Goal: Task Accomplishment & Management: Complete application form

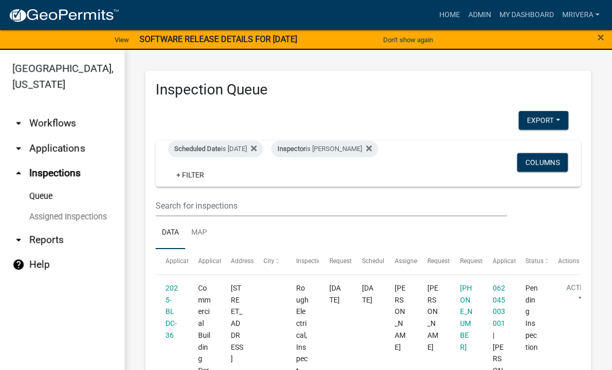
click at [220, 146] on span "Scheduled Date" at bounding box center [197, 149] width 47 height 8
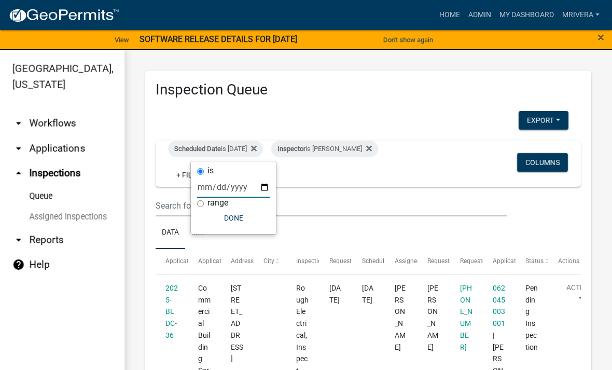
click at [218, 183] on input "[DATE]" at bounding box center [233, 186] width 73 height 21
type input "[DATE]"
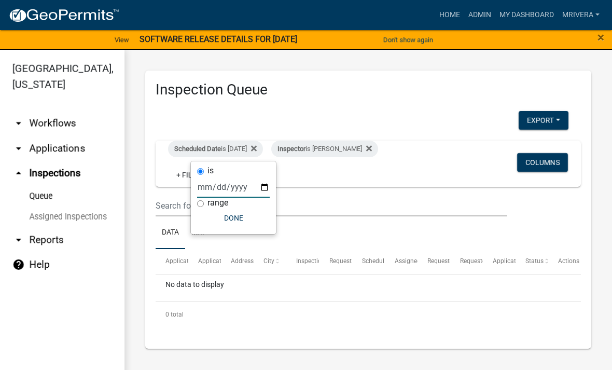
click at [222, 215] on button "Done" at bounding box center [233, 217] width 73 height 19
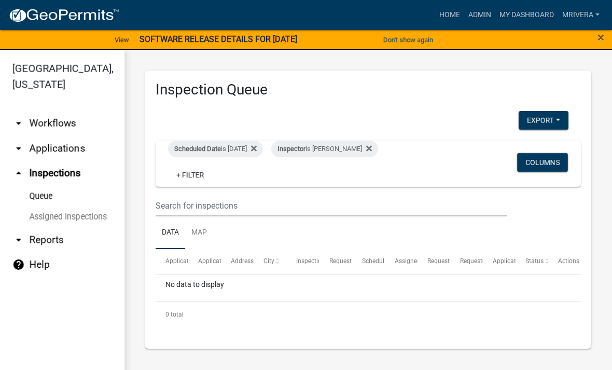
click at [215, 149] on span "Scheduled Date" at bounding box center [197, 149] width 47 height 8
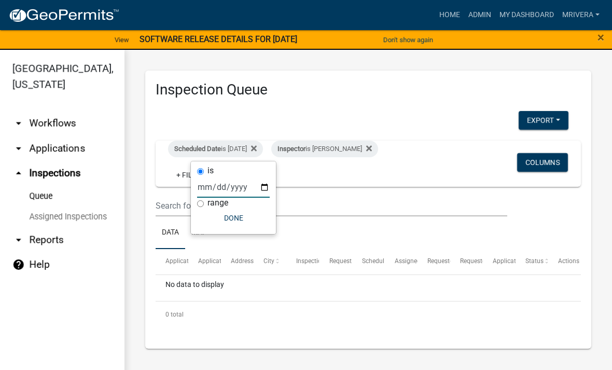
click at [219, 182] on input "[DATE]" at bounding box center [233, 186] width 73 height 21
type input "[DATE]"
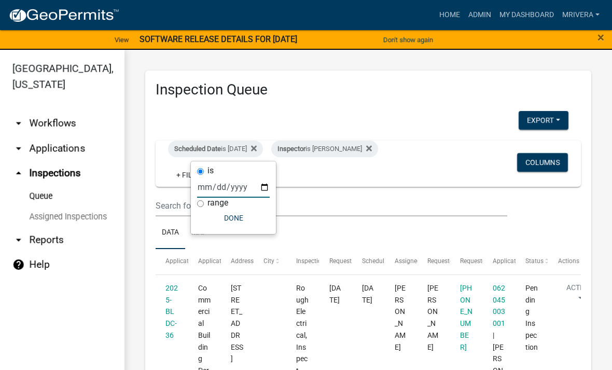
click at [232, 214] on button "Done" at bounding box center [233, 217] width 73 height 19
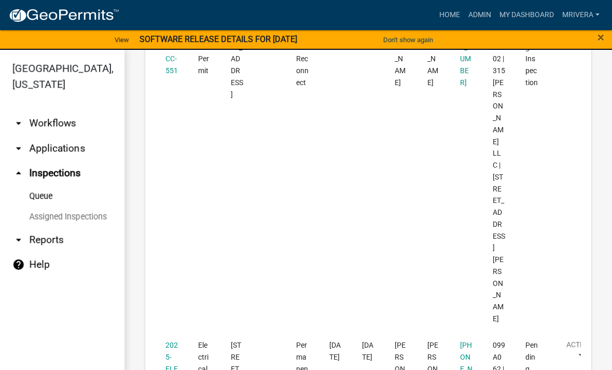
scroll to position [1504, 0]
click at [175, 340] on link "2025-ELECR-359" at bounding box center [171, 367] width 12 height 55
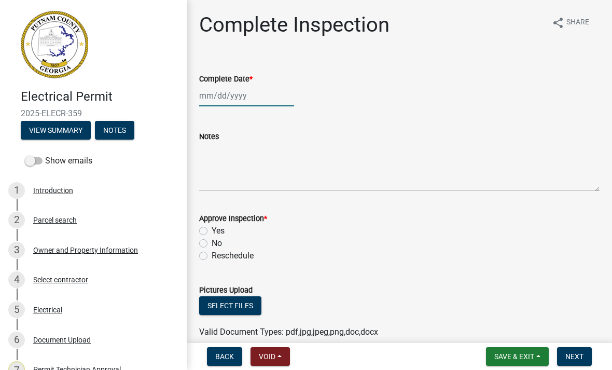
click at [237, 105] on div at bounding box center [246, 95] width 95 height 21
select select "9"
select select "2025"
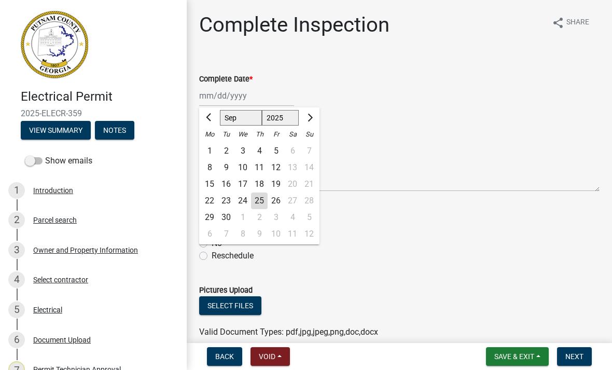
click at [264, 201] on div "25" at bounding box center [259, 200] width 17 height 17
type input "[DATE]"
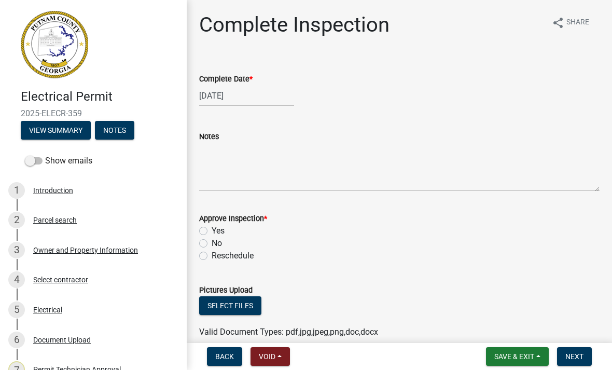
click at [211, 231] on label "Yes" at bounding box center [217, 230] width 13 height 12
click at [211, 231] on input "Yes" at bounding box center [214, 227] width 7 height 7
radio input "true"
click at [572, 357] on span "Next" at bounding box center [574, 356] width 18 height 8
click at [573, 357] on span "Next" at bounding box center [574, 356] width 18 height 8
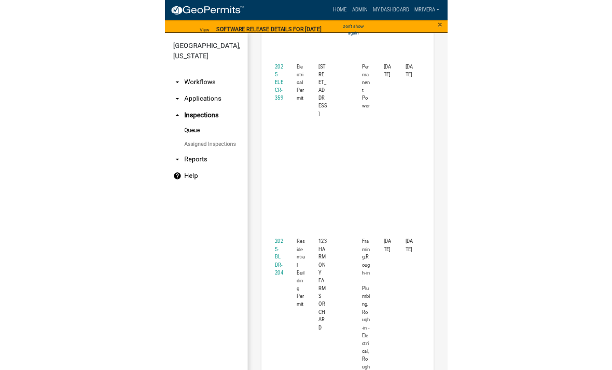
scroll to position [1753, 0]
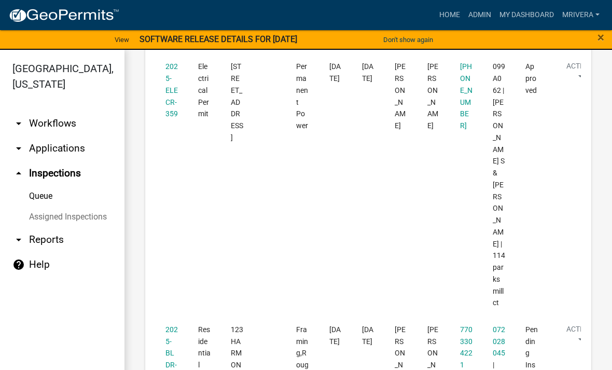
scroll to position [1775, 0]
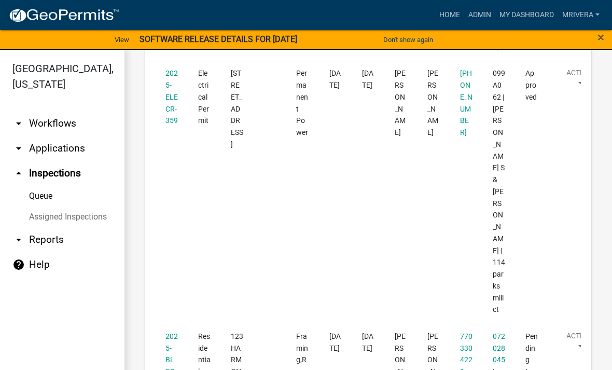
click at [169, 332] on link "2025-BLDR-204" at bounding box center [171, 359] width 12 height 55
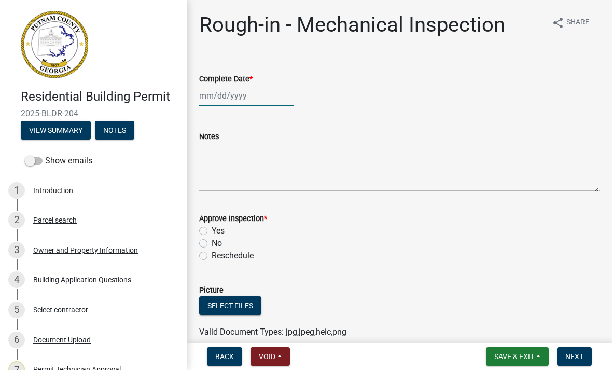
click at [242, 93] on div at bounding box center [246, 95] width 95 height 21
select select "9"
select select "2025"
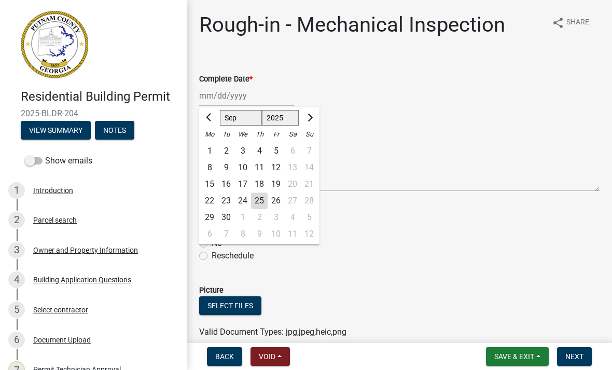
click at [258, 203] on div "25" at bounding box center [259, 200] width 17 height 17
type input "[DATE]"
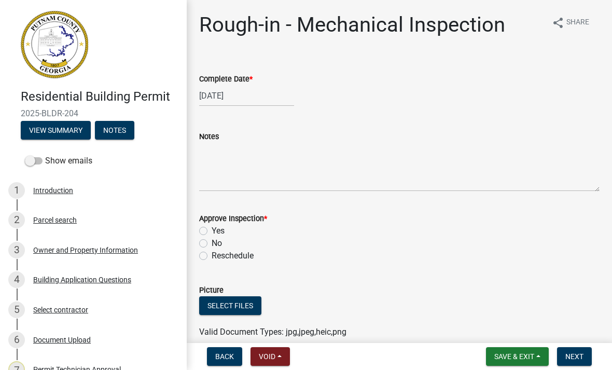
click at [212, 231] on label "Yes" at bounding box center [217, 230] width 13 height 12
click at [212, 231] on input "Yes" at bounding box center [214, 227] width 7 height 7
radio input "true"
click at [583, 354] on button "Next" at bounding box center [574, 356] width 35 height 19
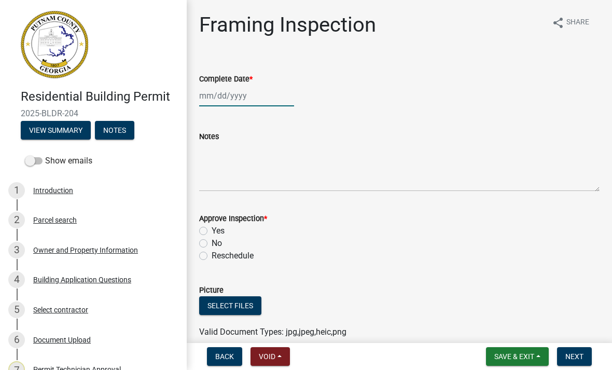
click at [229, 105] on div at bounding box center [246, 95] width 95 height 21
select select "9"
select select "2025"
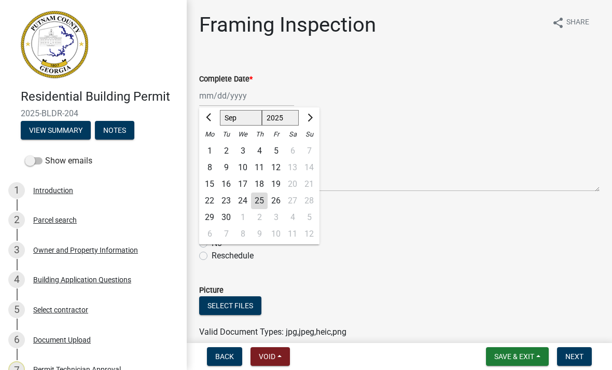
click at [262, 202] on div "25" at bounding box center [259, 200] width 17 height 17
type input "[DATE]"
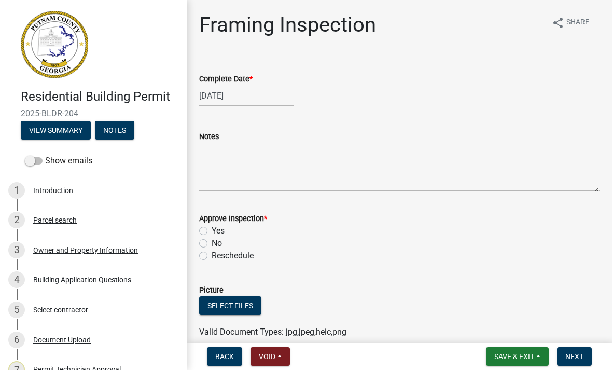
click at [211, 224] on label "Yes" at bounding box center [217, 230] width 13 height 12
click at [211, 224] on input "Yes" at bounding box center [214, 227] width 7 height 7
radio input "true"
click at [211, 234] on label "Yes" at bounding box center [217, 230] width 13 height 12
click at [211, 231] on input "Yes" at bounding box center [214, 227] width 7 height 7
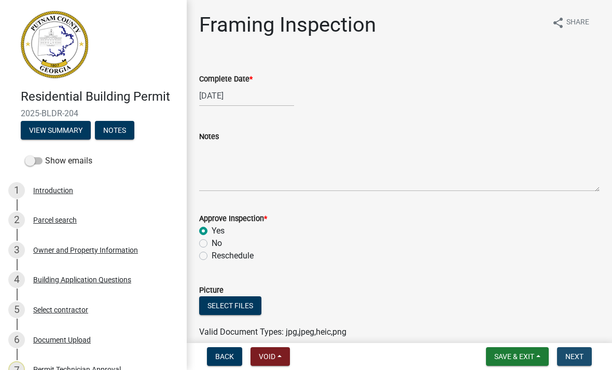
click at [577, 355] on span "Next" at bounding box center [574, 356] width 18 height 8
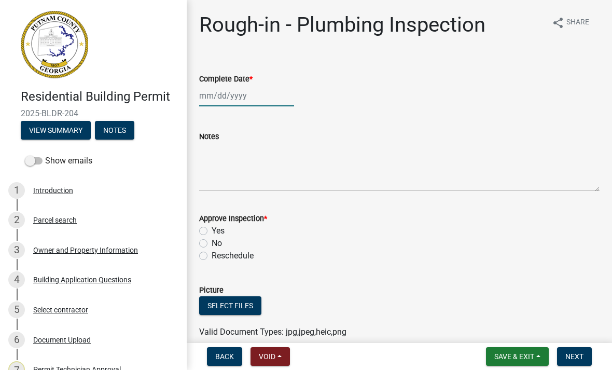
click at [250, 92] on div at bounding box center [246, 95] width 95 height 21
select select "9"
select select "2025"
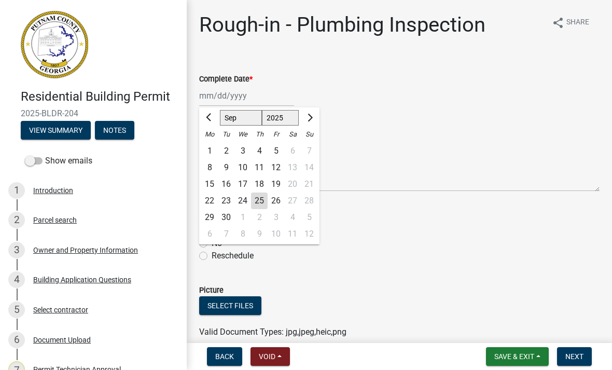
click at [253, 200] on div "25" at bounding box center [259, 200] width 17 height 17
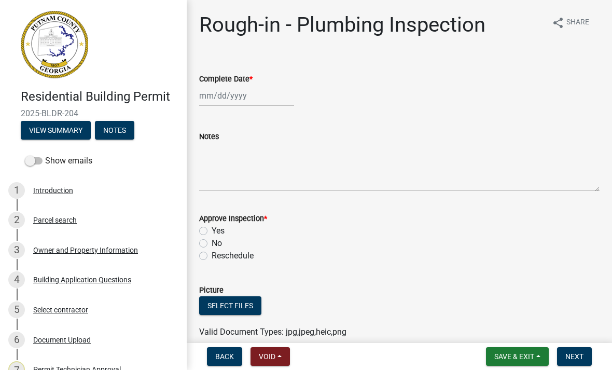
type input "[DATE]"
click at [211, 227] on label "Yes" at bounding box center [217, 230] width 13 height 12
click at [211, 227] on input "Yes" at bounding box center [214, 227] width 7 height 7
radio input "true"
click at [580, 360] on span "Next" at bounding box center [574, 356] width 18 height 8
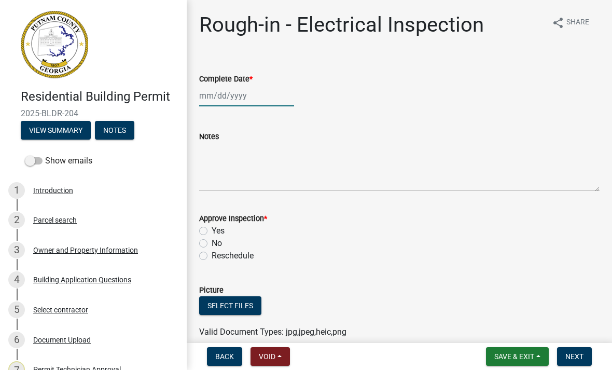
click at [245, 93] on div at bounding box center [246, 95] width 95 height 21
select select "9"
select select "2025"
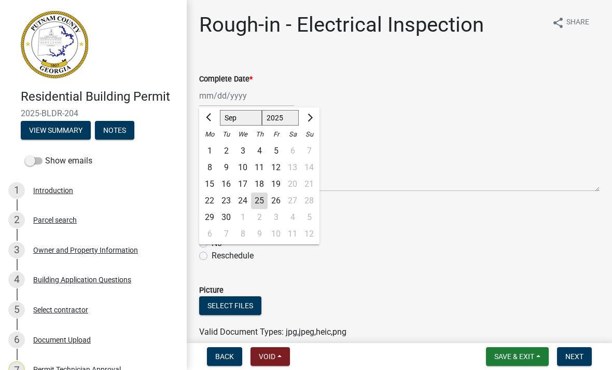
click at [263, 204] on div "25" at bounding box center [259, 200] width 17 height 17
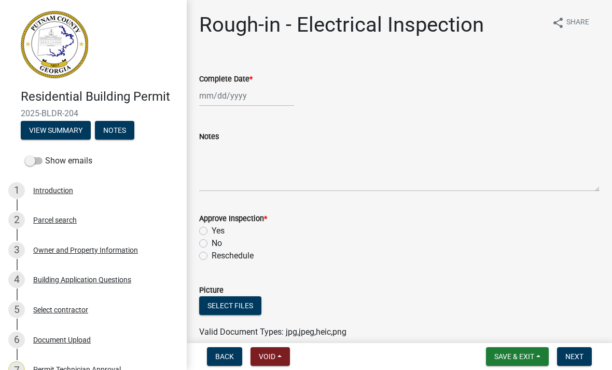
type input "[DATE]"
click at [209, 229] on div "Yes" at bounding box center [399, 230] width 400 height 12
click at [211, 229] on label "Yes" at bounding box center [217, 230] width 13 height 12
click at [211, 229] on input "Yes" at bounding box center [214, 227] width 7 height 7
radio input "true"
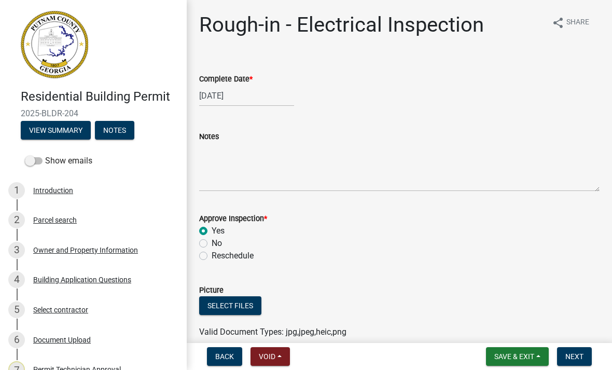
click at [574, 356] on span "Next" at bounding box center [574, 356] width 18 height 8
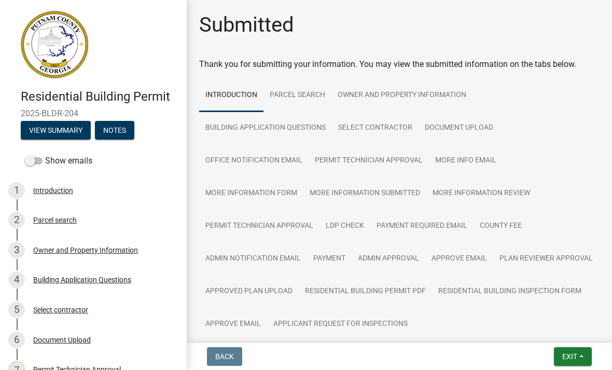
click at [570, 361] on button "Exit" at bounding box center [573, 356] width 38 height 19
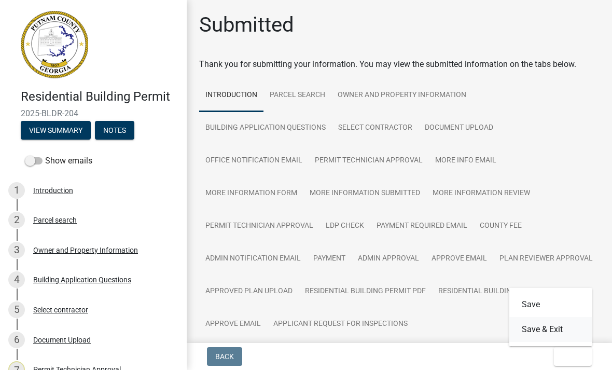
click at [569, 319] on button "Save & Exit" at bounding box center [550, 329] width 83 height 25
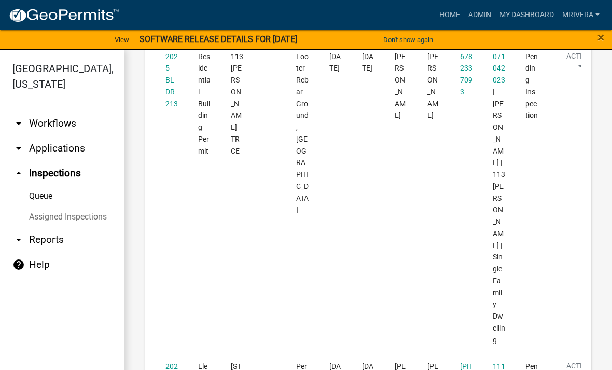
scroll to position [587, 0]
click at [165, 109] on link "2025-BLDR-213" at bounding box center [171, 81] width 12 height 55
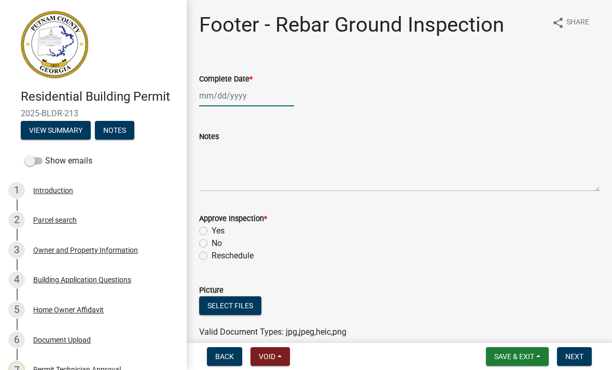
click at [228, 104] on div at bounding box center [246, 95] width 95 height 21
select select "9"
select select "2025"
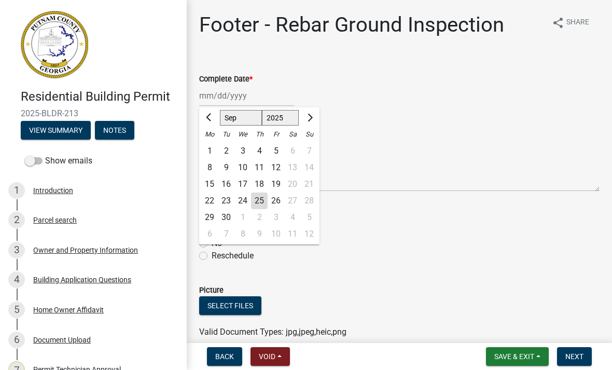
click at [265, 204] on div "25" at bounding box center [259, 200] width 17 height 17
type input "[DATE]"
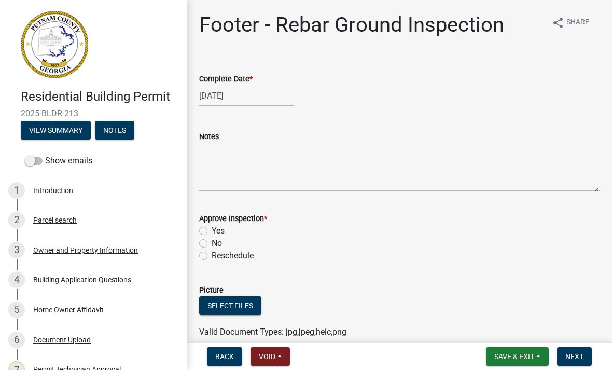
click at [211, 230] on label "Yes" at bounding box center [217, 230] width 13 height 12
click at [211, 230] on input "Yes" at bounding box center [214, 227] width 7 height 7
radio input "true"
click at [574, 357] on span "Next" at bounding box center [574, 356] width 18 height 8
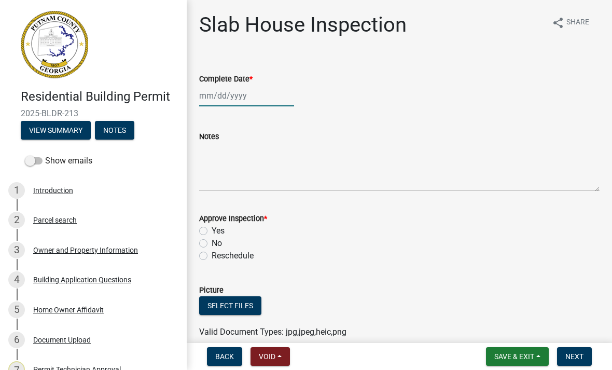
click at [243, 95] on div at bounding box center [246, 95] width 95 height 21
select select "9"
select select "2025"
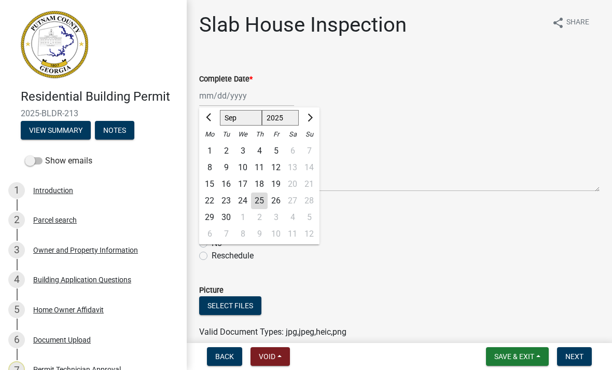
click at [265, 198] on div "25" at bounding box center [259, 200] width 17 height 17
type input "[DATE]"
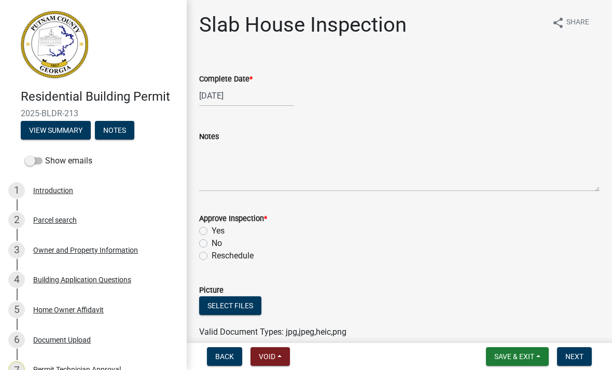
click at [211, 231] on label "Yes" at bounding box center [217, 230] width 13 height 12
click at [211, 231] on input "Yes" at bounding box center [214, 227] width 7 height 7
radio input "true"
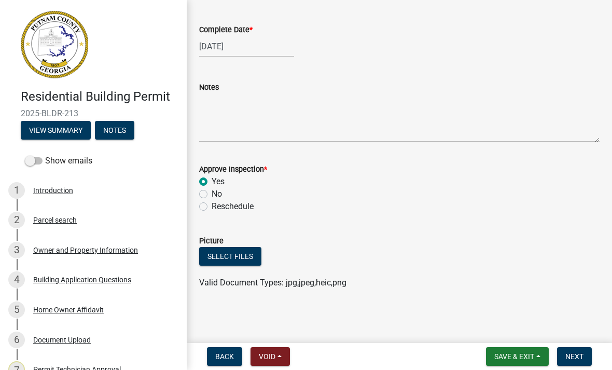
scroll to position [49, 0]
click at [577, 349] on button "Next" at bounding box center [574, 356] width 35 height 19
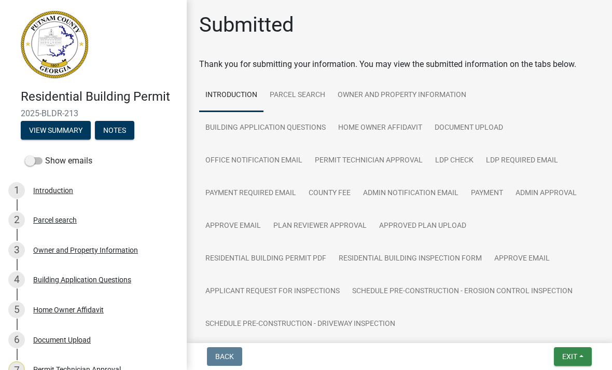
click at [584, 351] on button "Exit" at bounding box center [573, 356] width 38 height 19
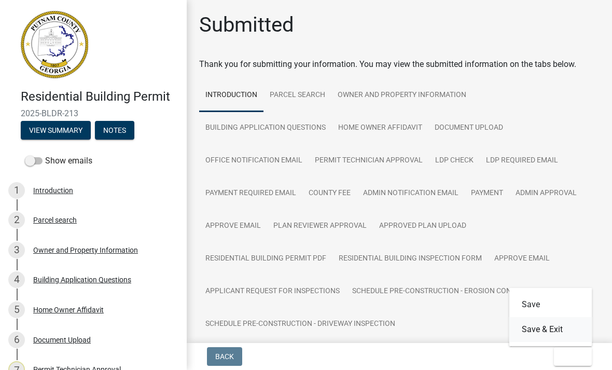
click at [570, 332] on button "Save & Exit" at bounding box center [550, 329] width 83 height 25
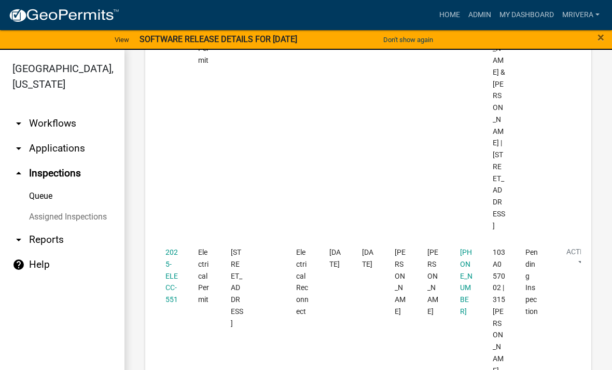
scroll to position [1275, 0]
click at [167, 248] on link "2025-ELECC-551" at bounding box center [171, 275] width 12 height 55
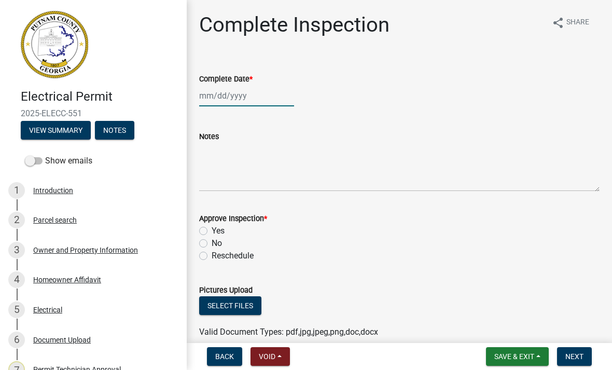
click at [250, 97] on div at bounding box center [246, 95] width 95 height 21
select select "9"
select select "2025"
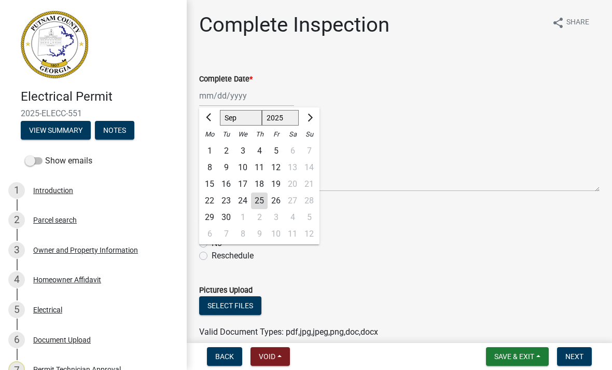
click at [261, 202] on div "25" at bounding box center [259, 200] width 17 height 17
type input "[DATE]"
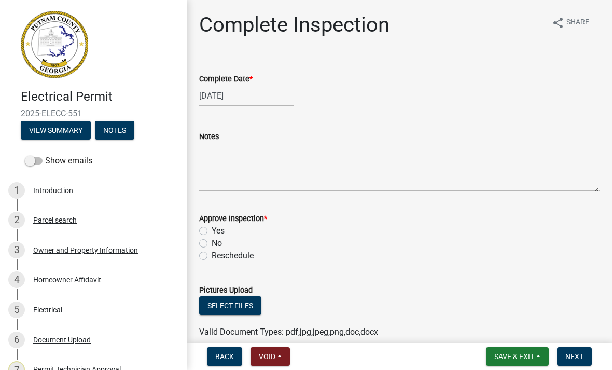
click at [211, 227] on label "Yes" at bounding box center [217, 230] width 13 height 12
click at [211, 227] on input "Yes" at bounding box center [214, 227] width 7 height 7
radio input "true"
click at [577, 359] on span "Next" at bounding box center [574, 356] width 18 height 8
click at [576, 358] on span "Next" at bounding box center [574, 356] width 18 height 8
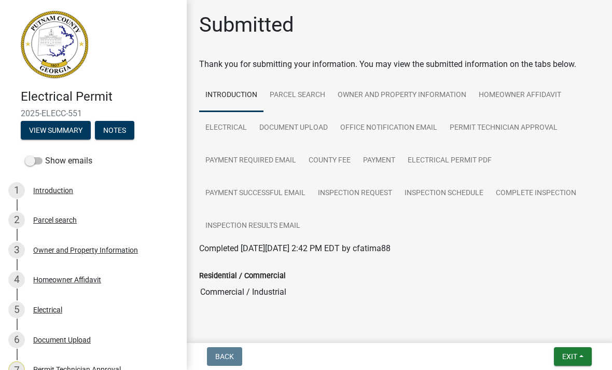
click at [581, 349] on button "Exit" at bounding box center [573, 356] width 38 height 19
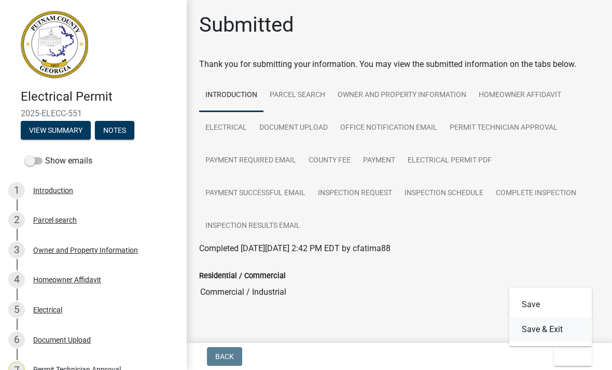
click at [567, 331] on button "Save & Exit" at bounding box center [550, 329] width 83 height 25
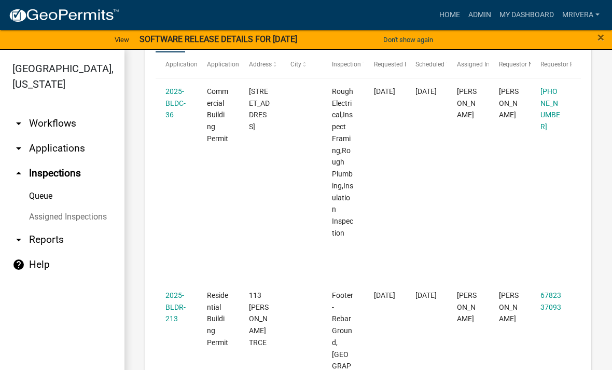
scroll to position [188, 0]
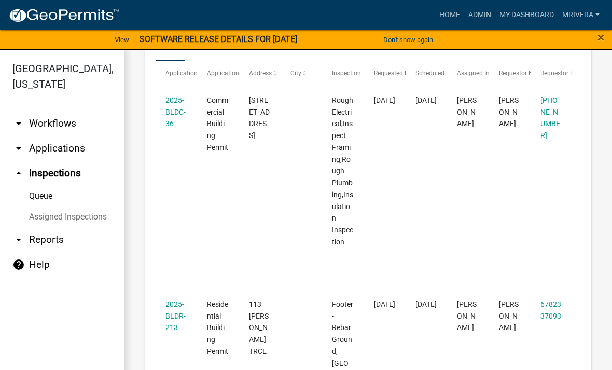
click at [173, 118] on link "2025-BLDC-36" at bounding box center [175, 112] width 20 height 32
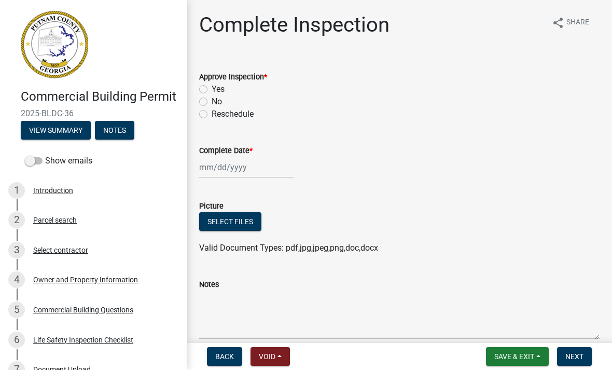
click at [212, 87] on label "Yes" at bounding box center [217, 89] width 13 height 12
click at [212, 87] on input "Yes" at bounding box center [214, 86] width 7 height 7
radio input "true"
click at [225, 157] on div at bounding box center [246, 167] width 95 height 21
select select "9"
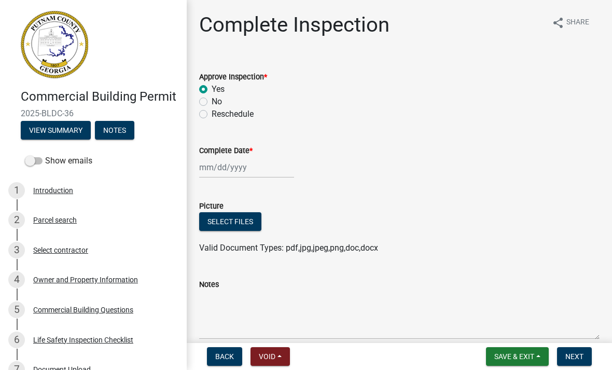
select select "2025"
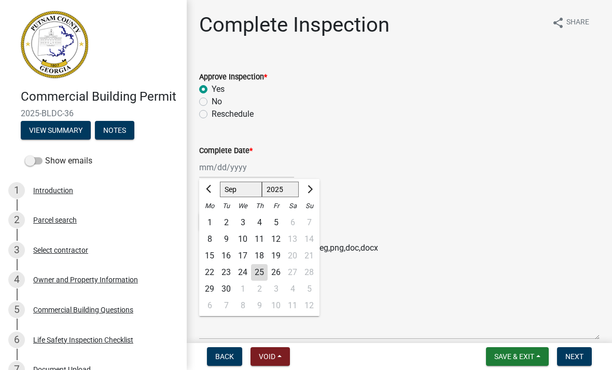
click at [264, 273] on div "25" at bounding box center [259, 272] width 17 height 17
type input "[DATE]"
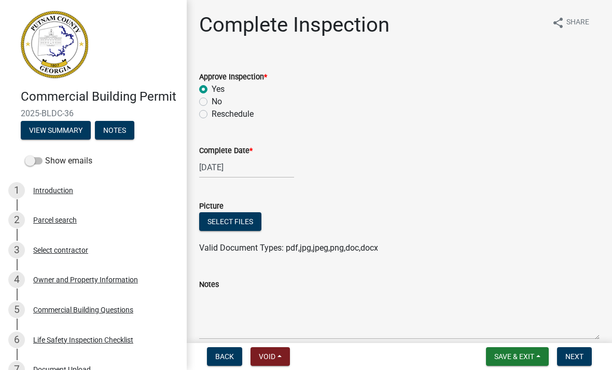
click at [581, 357] on span "Next" at bounding box center [574, 356] width 18 height 8
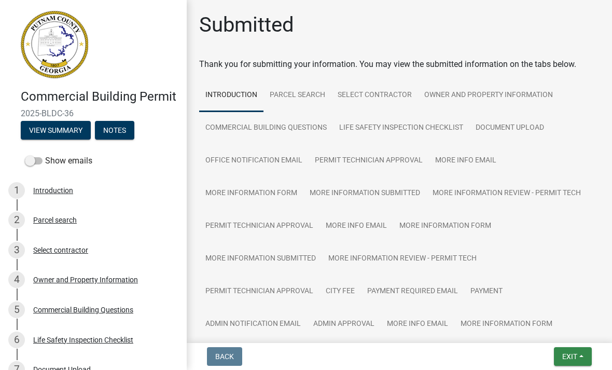
click at [574, 362] on button "Exit" at bounding box center [573, 356] width 38 height 19
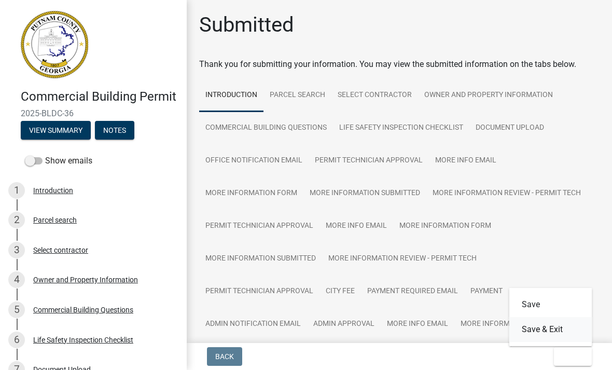
click at [571, 325] on button "Save & Exit" at bounding box center [550, 329] width 83 height 25
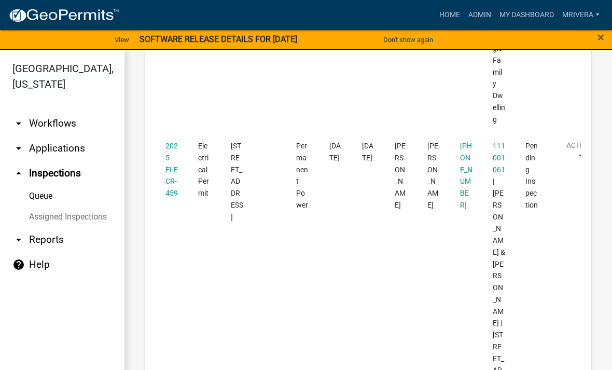
scroll to position [808, 0]
click at [168, 162] on link "2025-ELECR-459" at bounding box center [171, 170] width 12 height 55
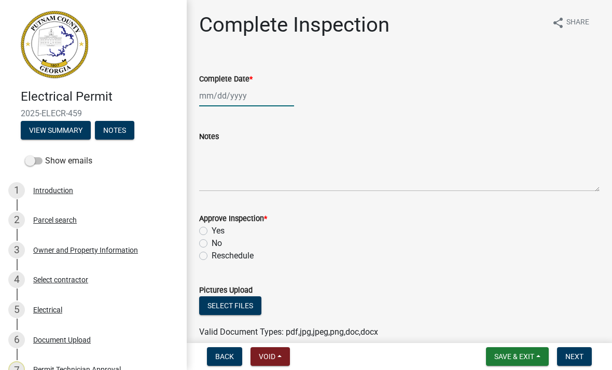
click at [211, 97] on div at bounding box center [246, 95] width 95 height 21
select select "9"
select select "2025"
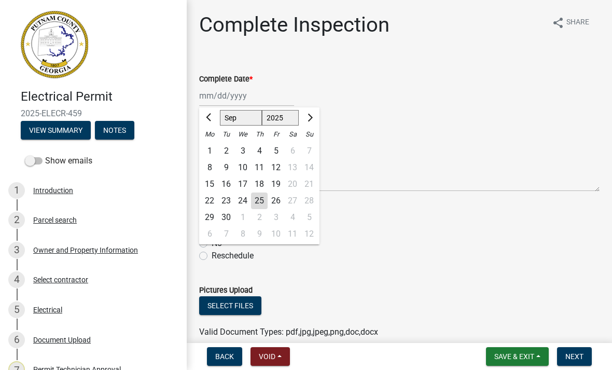
click at [262, 200] on div "25" at bounding box center [259, 200] width 17 height 17
type input "[DATE]"
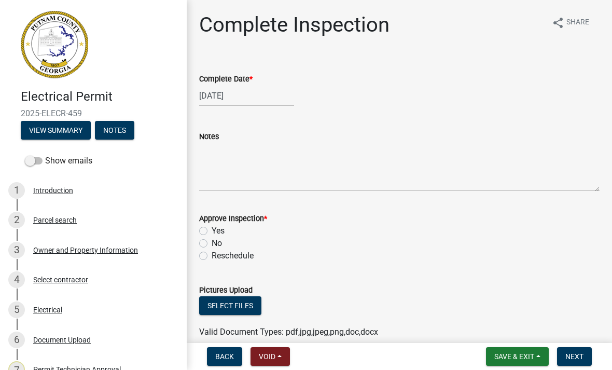
click at [211, 227] on label "Yes" at bounding box center [217, 230] width 13 height 12
click at [211, 227] on input "Yes" at bounding box center [214, 227] width 7 height 7
radio input "true"
click at [581, 362] on button "Next" at bounding box center [574, 356] width 35 height 19
click at [577, 356] on span "Next" at bounding box center [574, 356] width 18 height 8
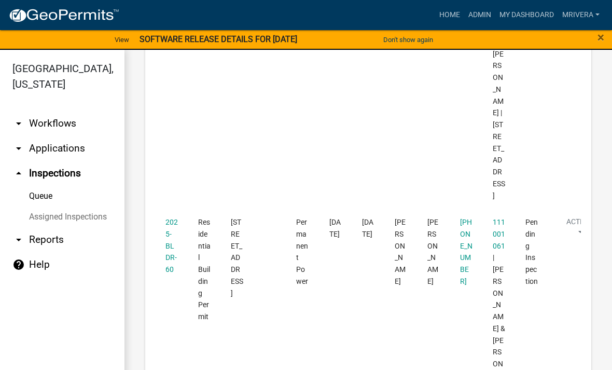
scroll to position [1025, 0]
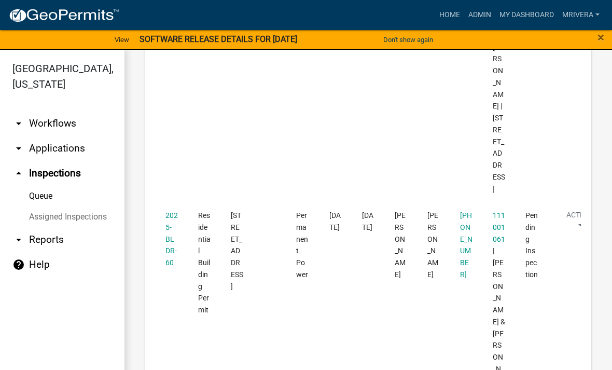
click at [167, 211] on link "2025-BLDR-60" at bounding box center [171, 238] width 12 height 55
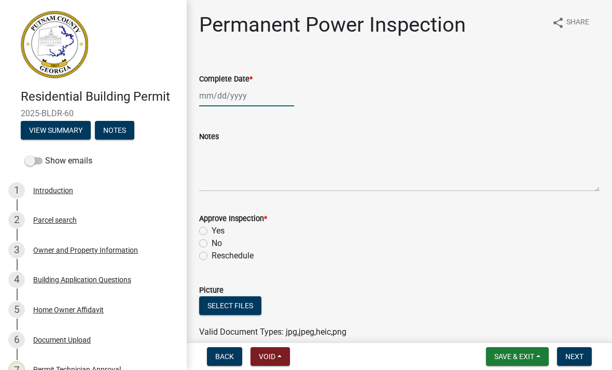
click at [249, 93] on div at bounding box center [246, 95] width 95 height 21
select select "9"
select select "2025"
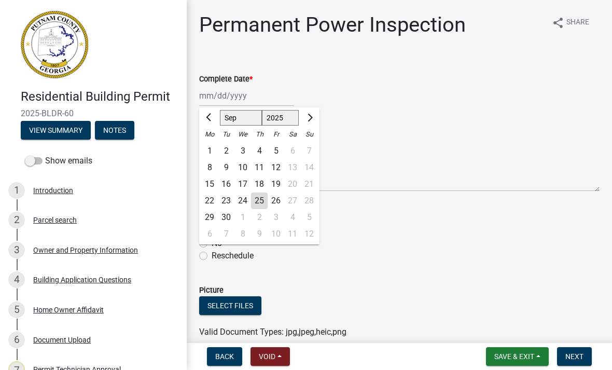
click at [263, 202] on div "25" at bounding box center [259, 200] width 17 height 17
type input "[DATE]"
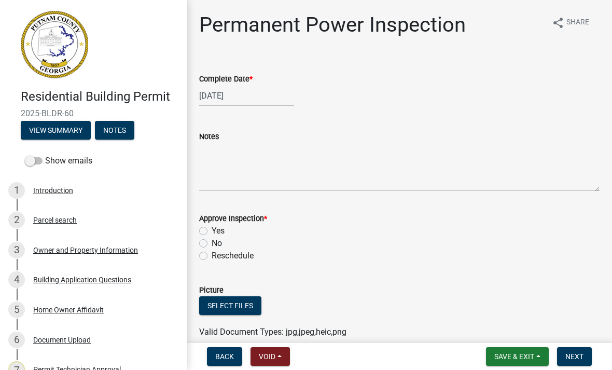
click at [211, 230] on label "Yes" at bounding box center [217, 230] width 13 height 12
click at [211, 230] on input "Yes" at bounding box center [214, 227] width 7 height 7
radio input "true"
click at [589, 354] on button "Next" at bounding box center [574, 356] width 35 height 19
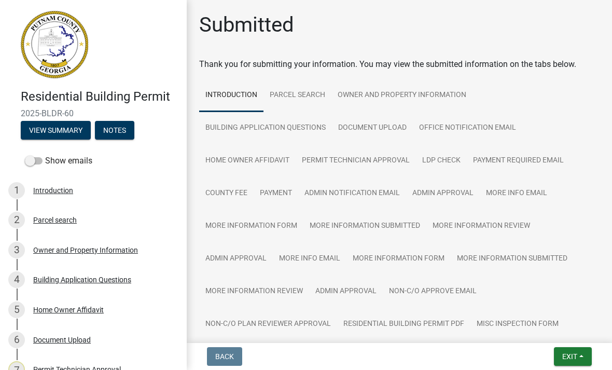
click at [588, 355] on button "Exit" at bounding box center [573, 356] width 38 height 19
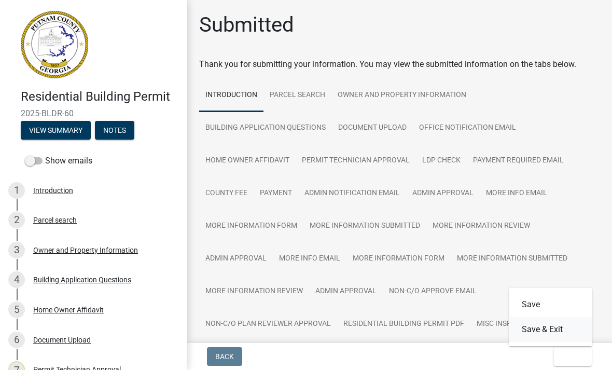
click at [568, 338] on button "Save & Exit" at bounding box center [550, 329] width 83 height 25
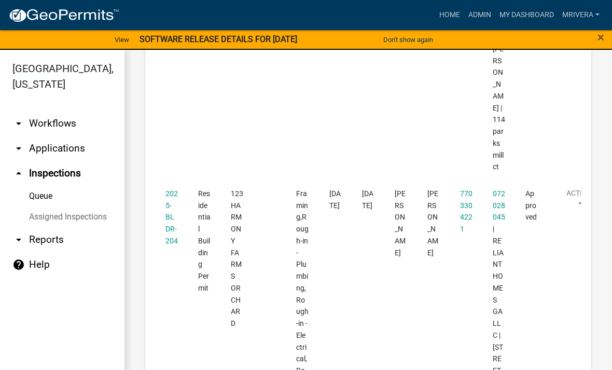
scroll to position [1915, 0]
